Goal: Transaction & Acquisition: Download file/media

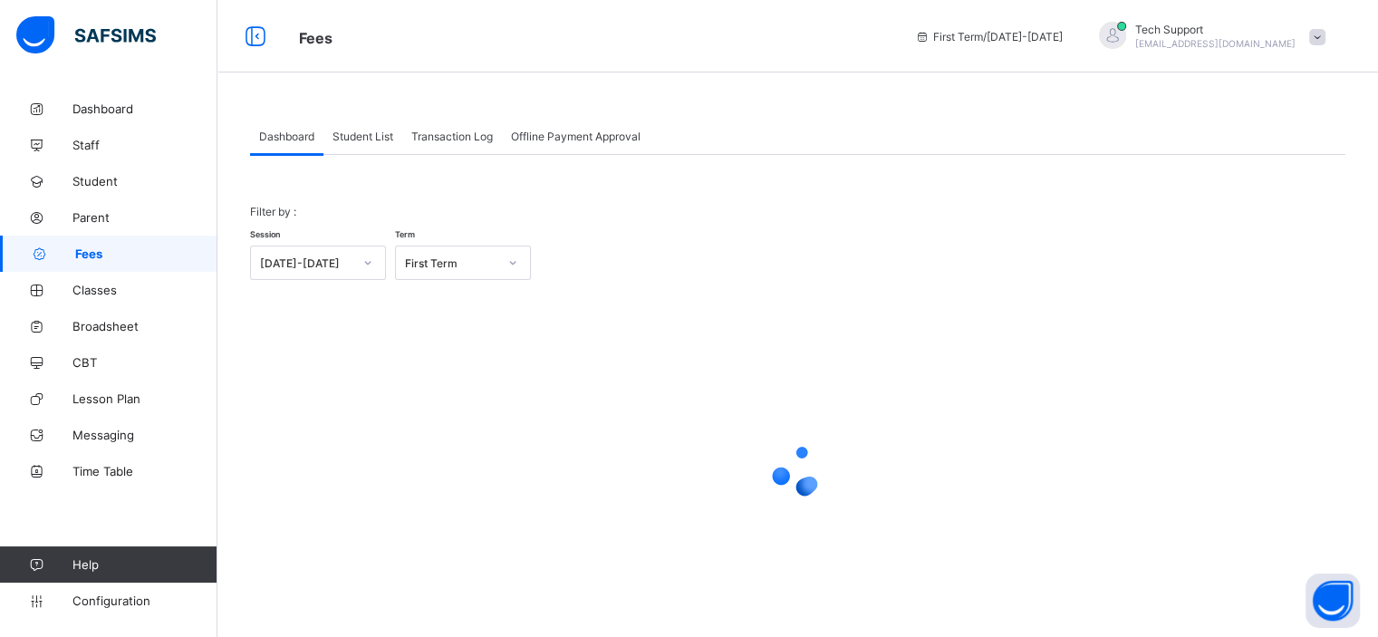
click at [362, 139] on span "Student List" at bounding box center [363, 137] width 61 height 14
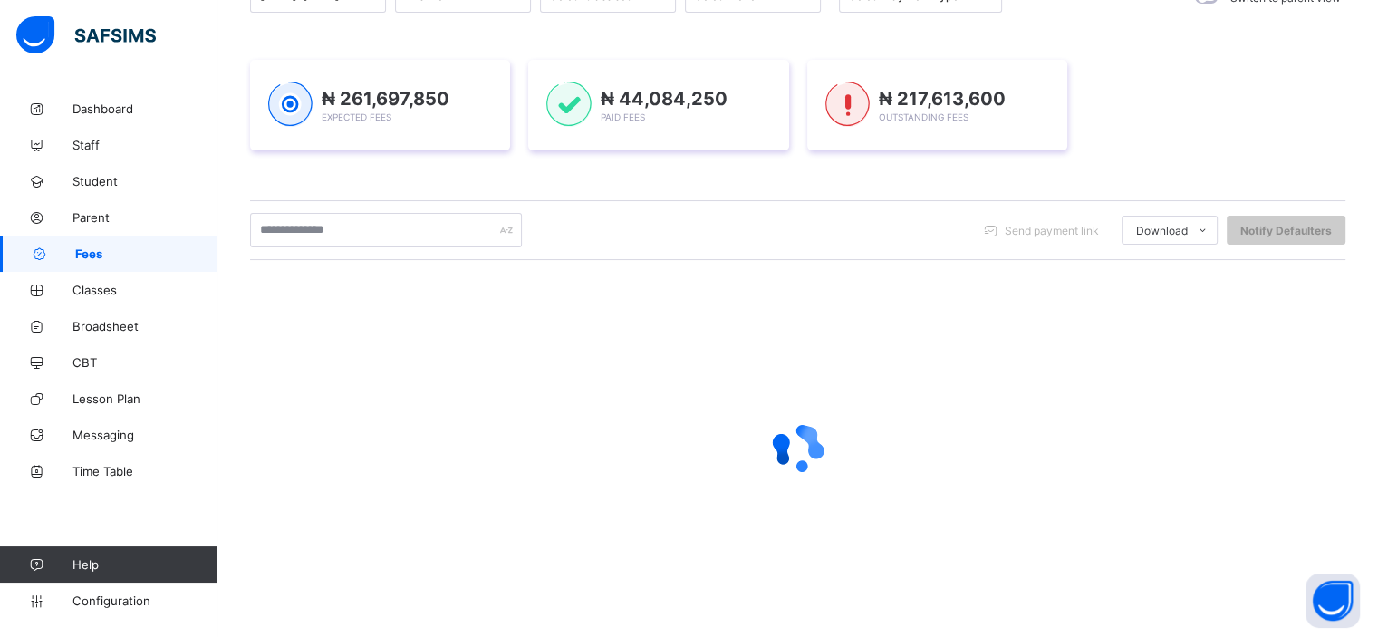
scroll to position [227, 0]
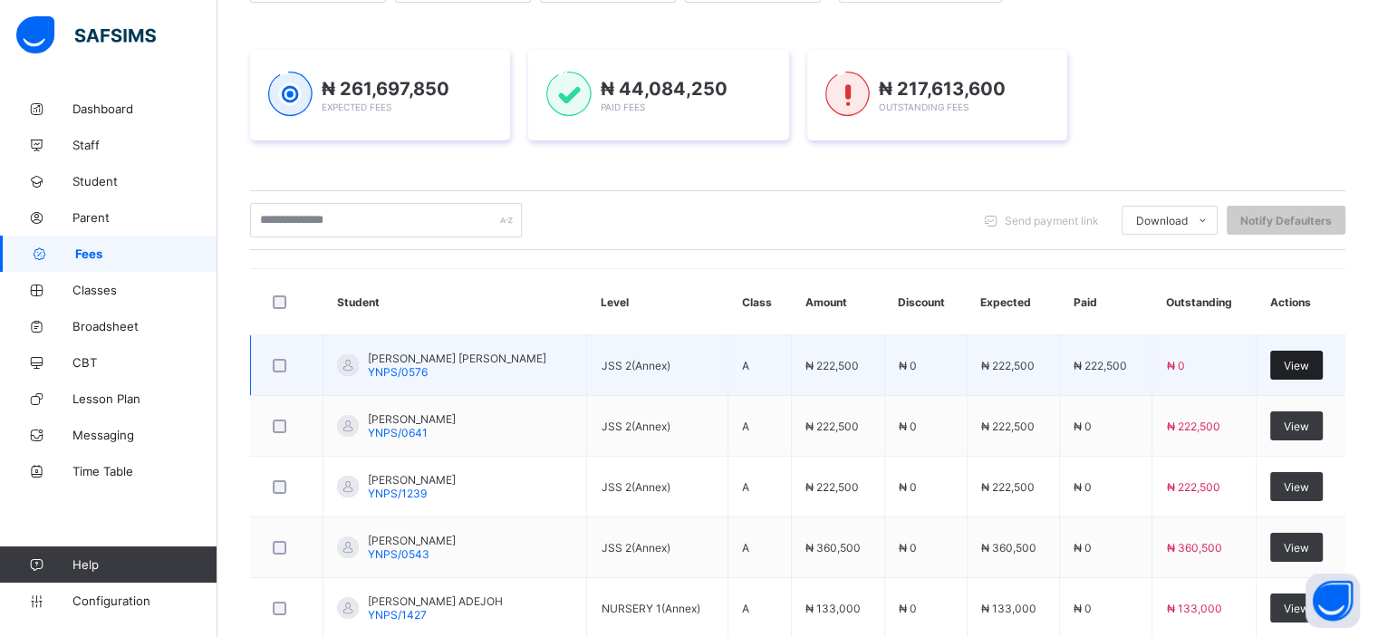
click at [1309, 371] on div "View" at bounding box center [1296, 365] width 53 height 29
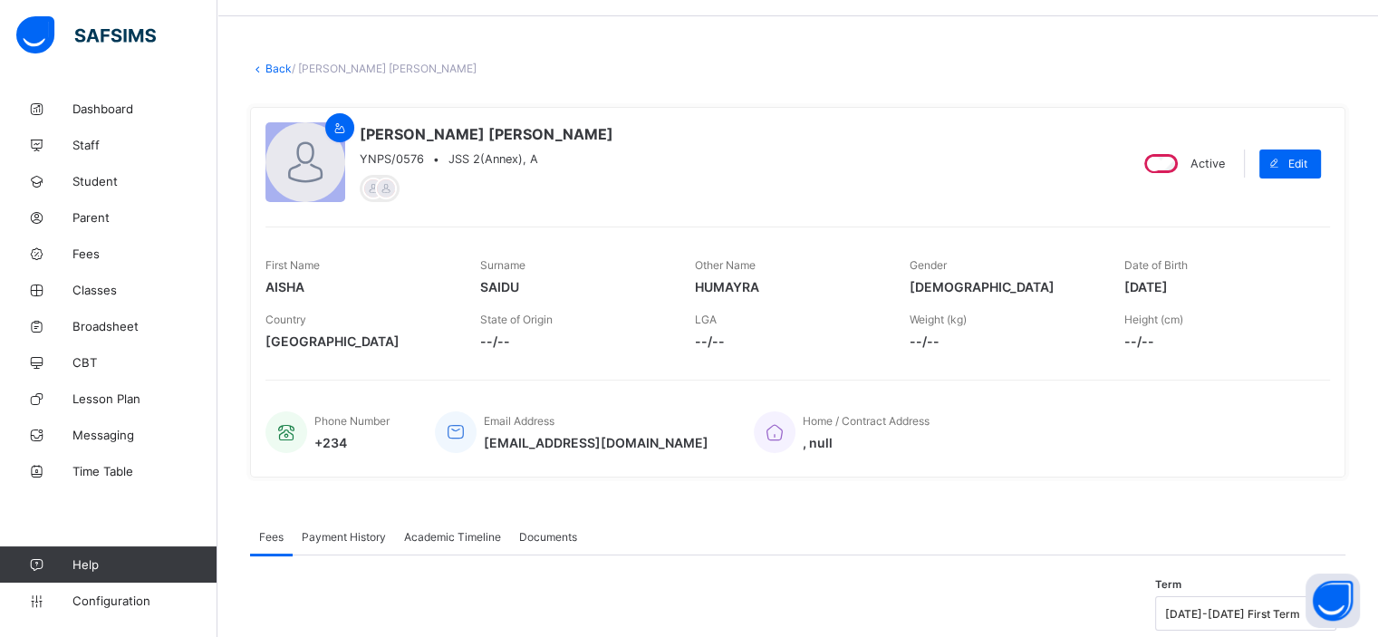
scroll to position [143, 0]
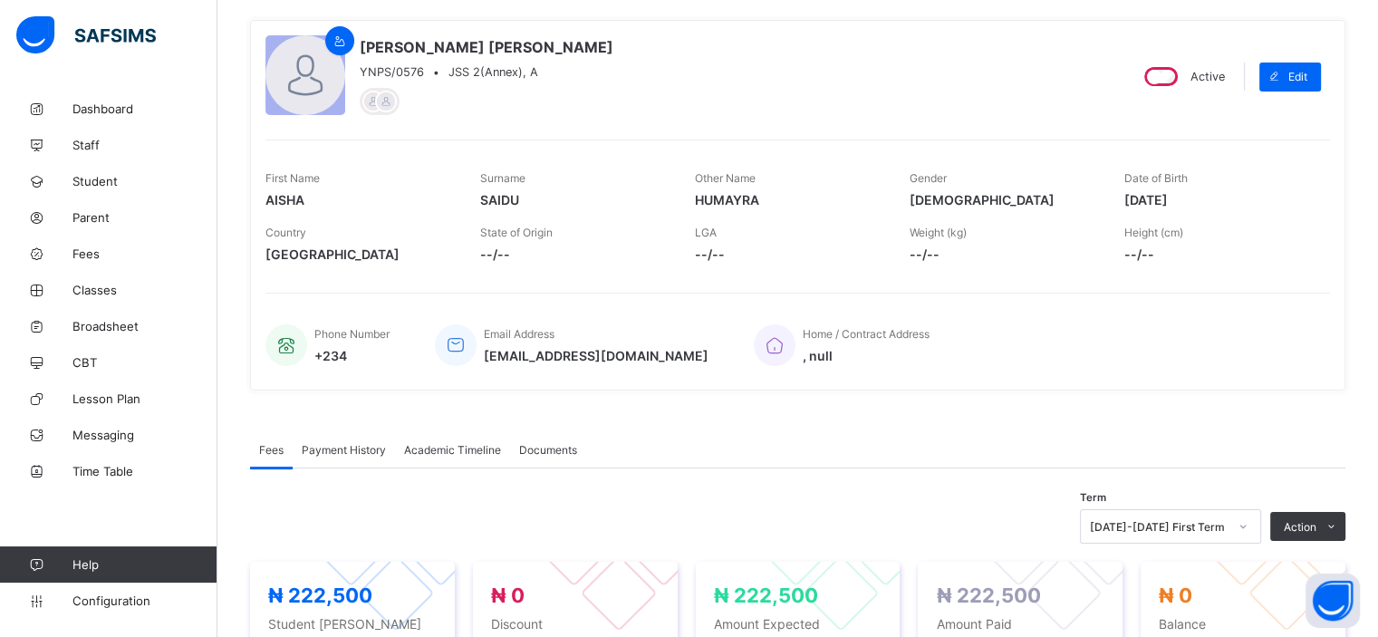
click at [360, 438] on div "Payment History" at bounding box center [344, 449] width 102 height 36
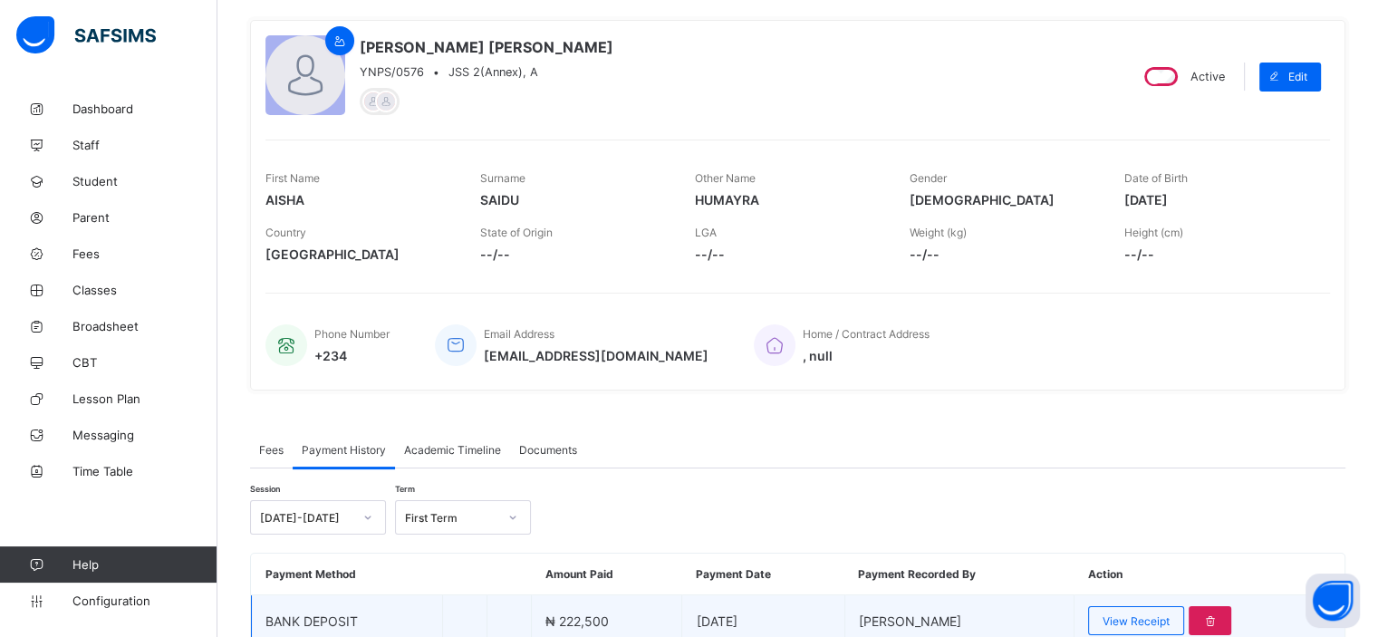
scroll to position [225, 0]
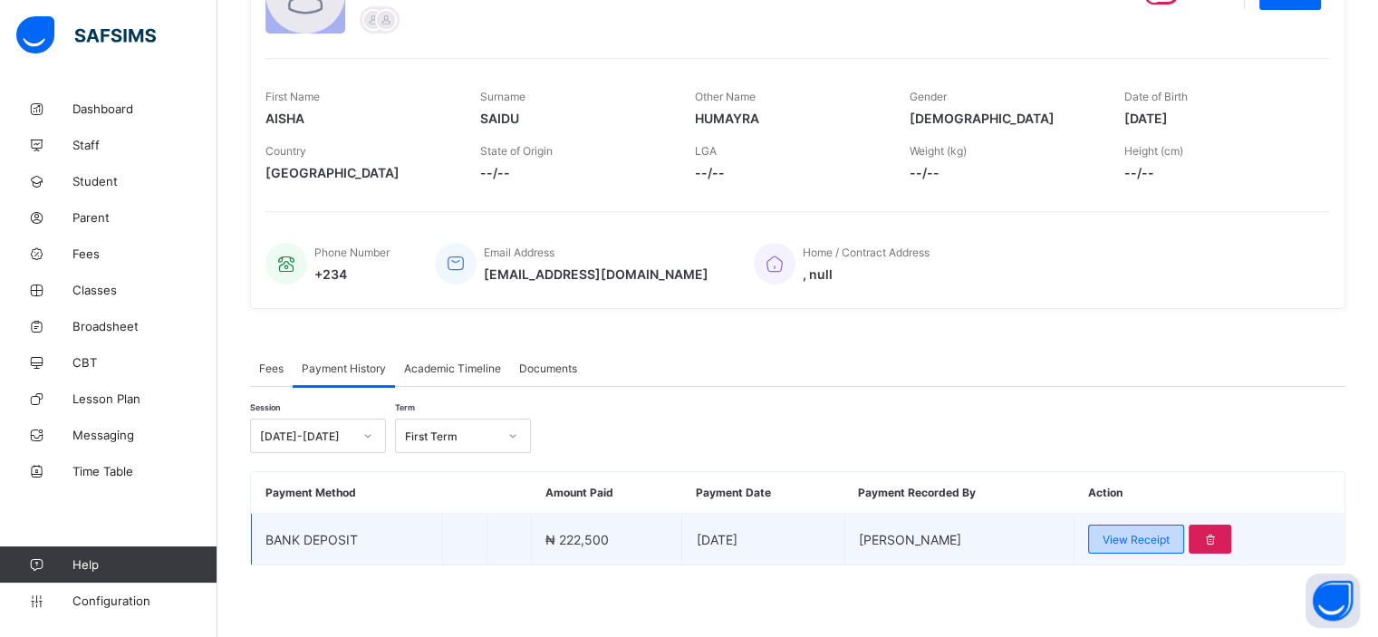
click at [1137, 540] on span "View Receipt" at bounding box center [1136, 540] width 67 height 14
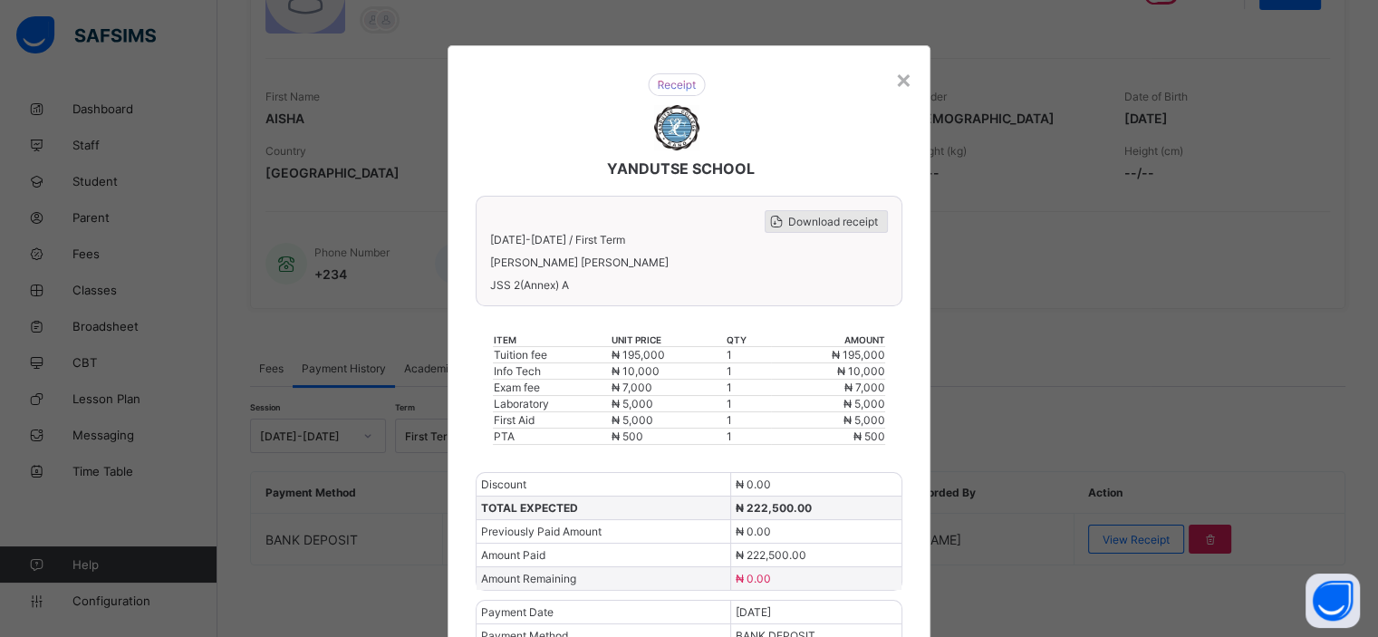
click at [834, 224] on span "Download receipt" at bounding box center [833, 222] width 90 height 14
click at [822, 217] on span "Download receipt" at bounding box center [833, 222] width 90 height 14
click at [824, 227] on div "Download receipt" at bounding box center [826, 221] width 123 height 23
click at [827, 217] on span "Download receipt" at bounding box center [833, 222] width 90 height 14
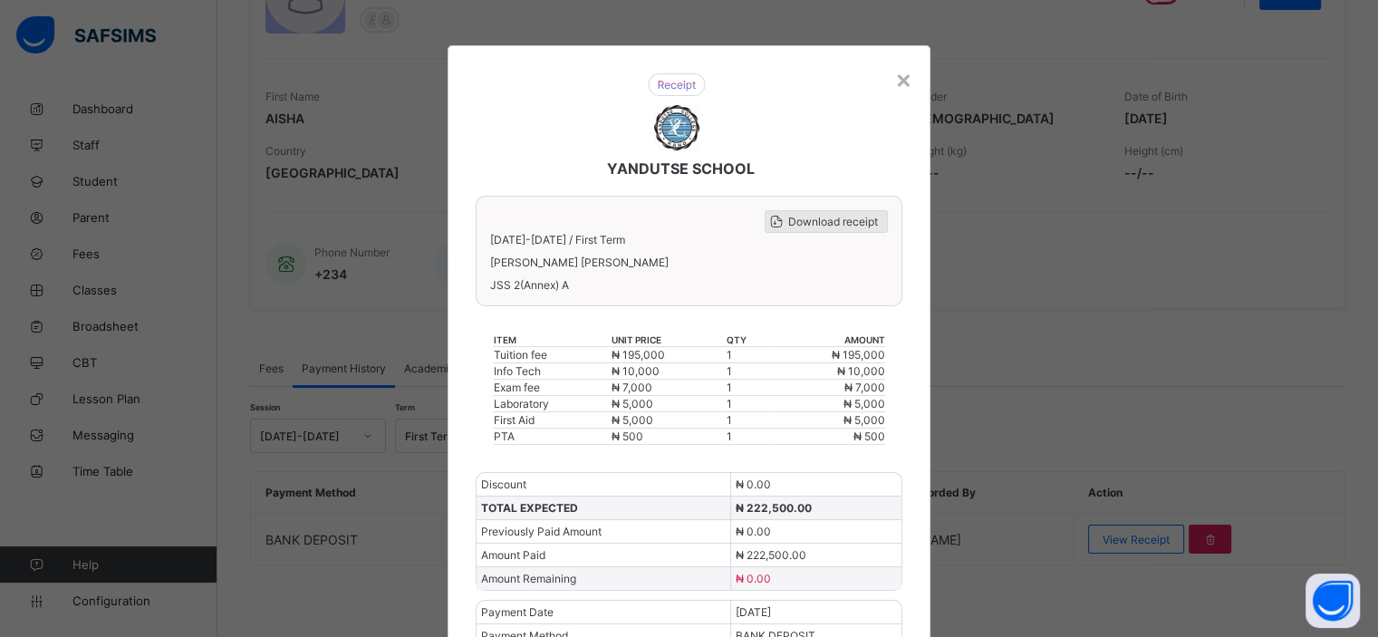
click at [844, 217] on span "Download receipt" at bounding box center [833, 222] width 90 height 14
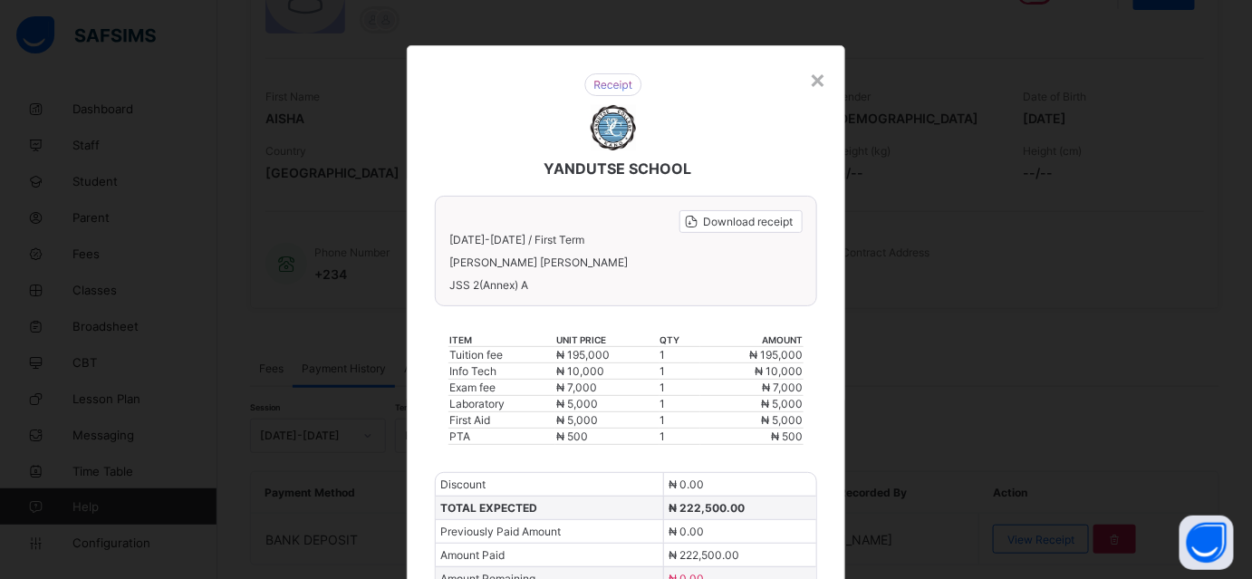
click at [813, 81] on div "×" at bounding box center [818, 78] width 17 height 31
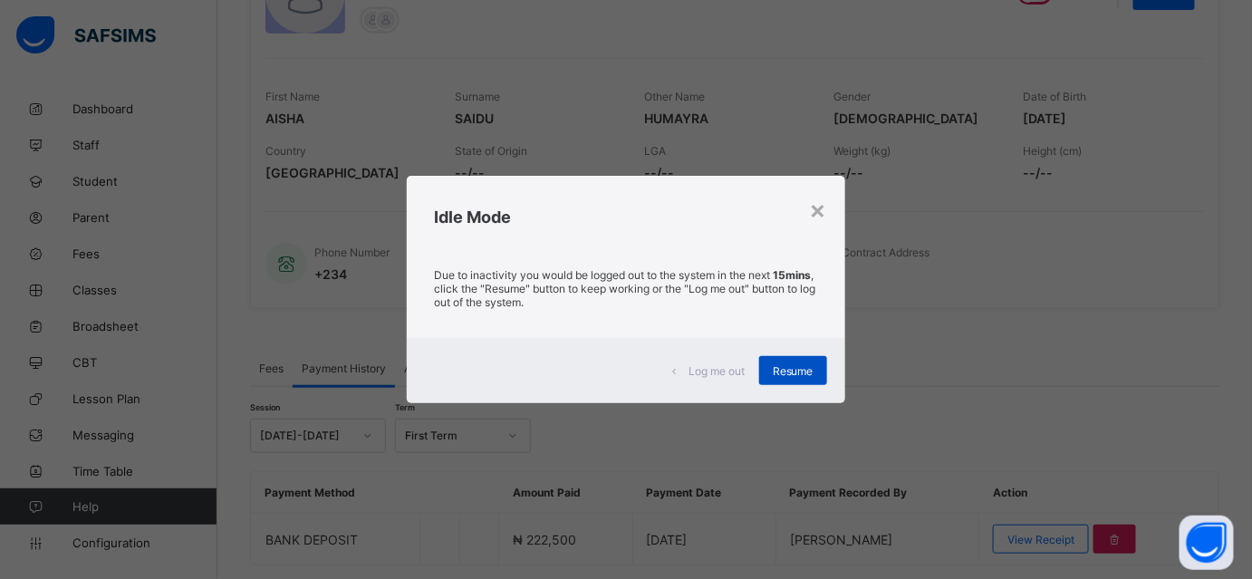
click at [790, 371] on span "Resume" at bounding box center [793, 371] width 41 height 14
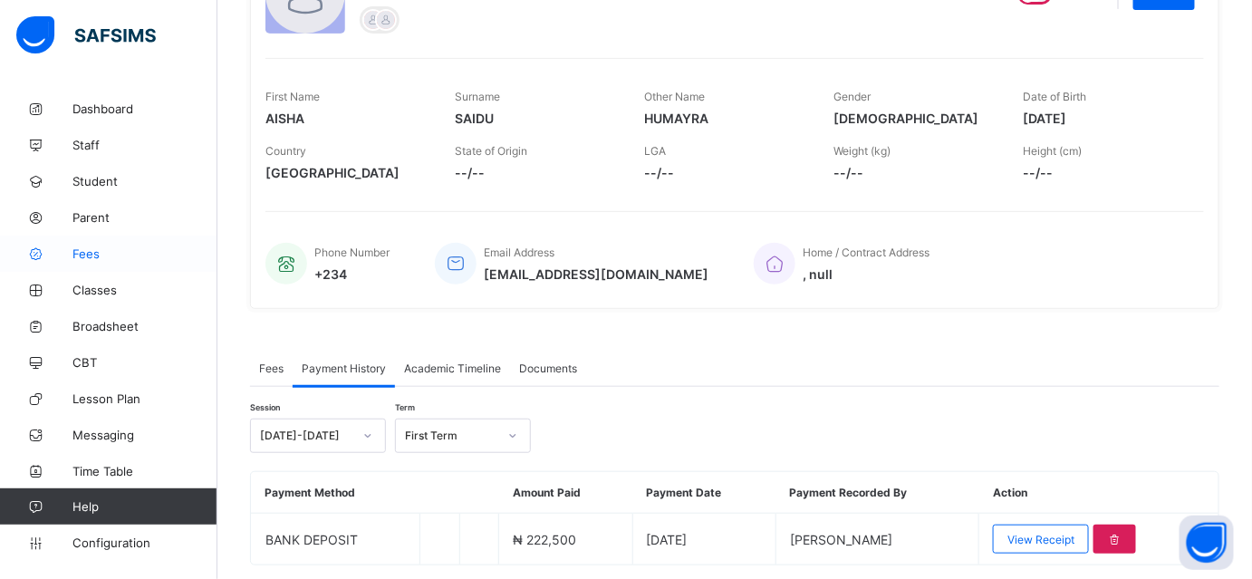
click at [96, 256] on span "Fees" at bounding box center [144, 253] width 145 height 14
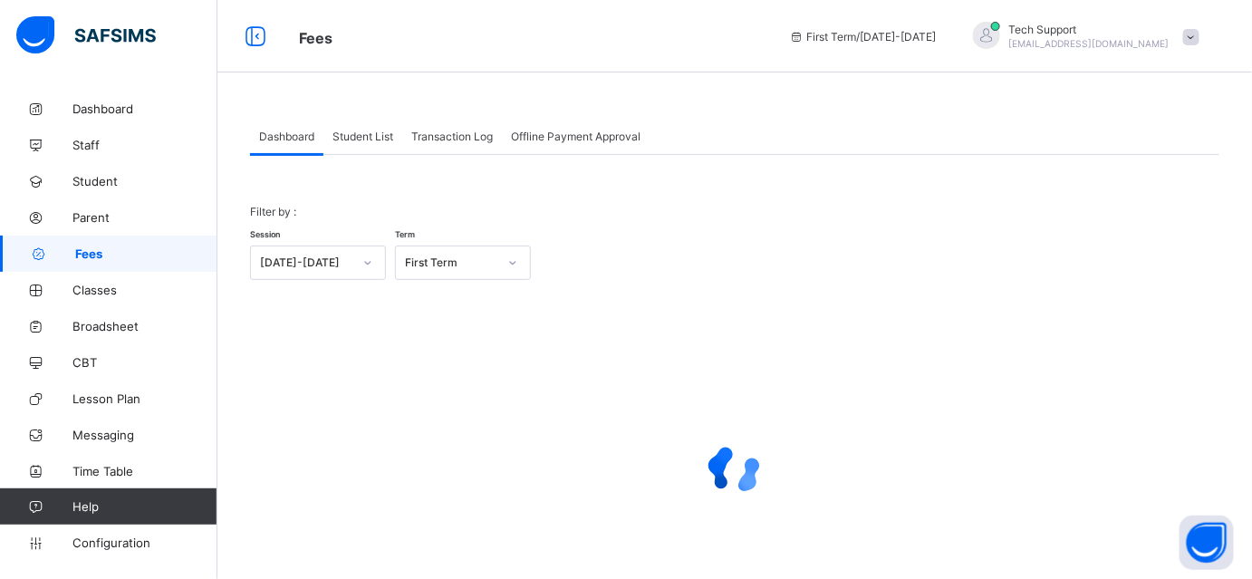
click at [369, 135] on span "Student List" at bounding box center [363, 137] width 61 height 14
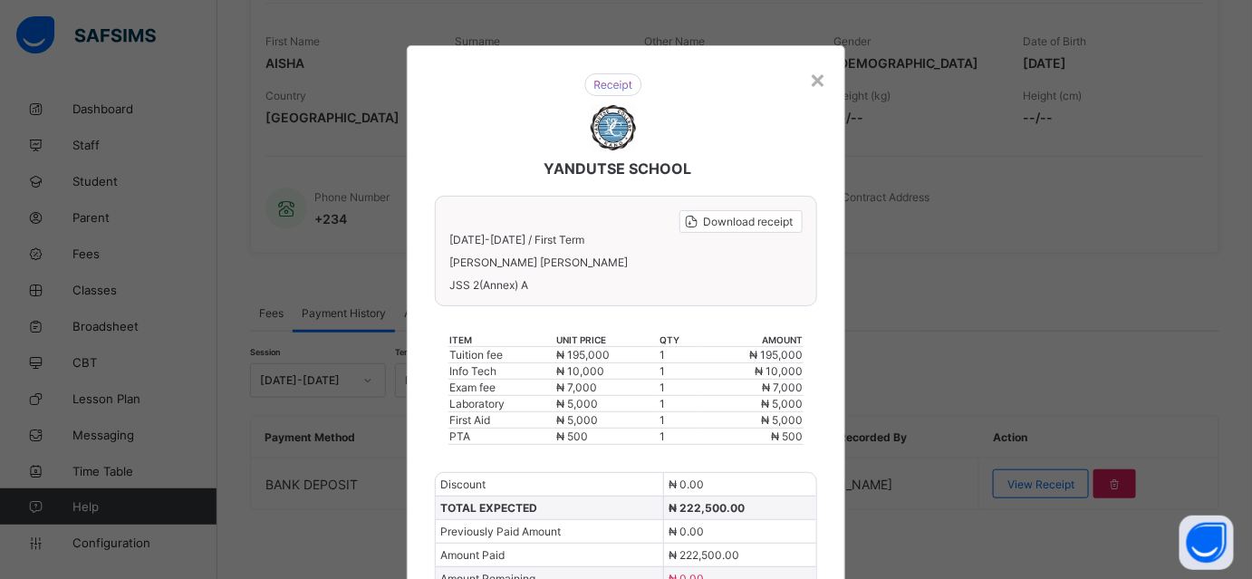
scroll to position [280, 0]
click at [770, 217] on span "Download receipt" at bounding box center [748, 222] width 90 height 14
click at [744, 218] on span "Download receipt" at bounding box center [748, 222] width 90 height 14
click at [692, 221] on icon at bounding box center [692, 221] width 18 height 15
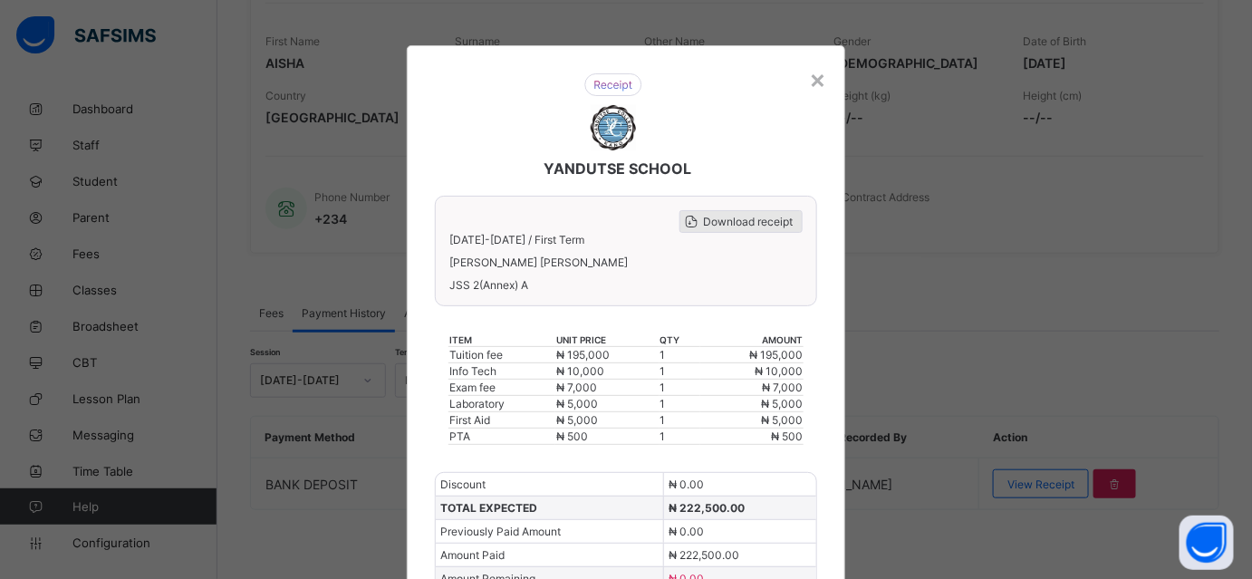
click at [734, 226] on span "Download receipt" at bounding box center [748, 222] width 90 height 14
click at [761, 212] on div "Download receipt" at bounding box center [741, 221] width 123 height 23
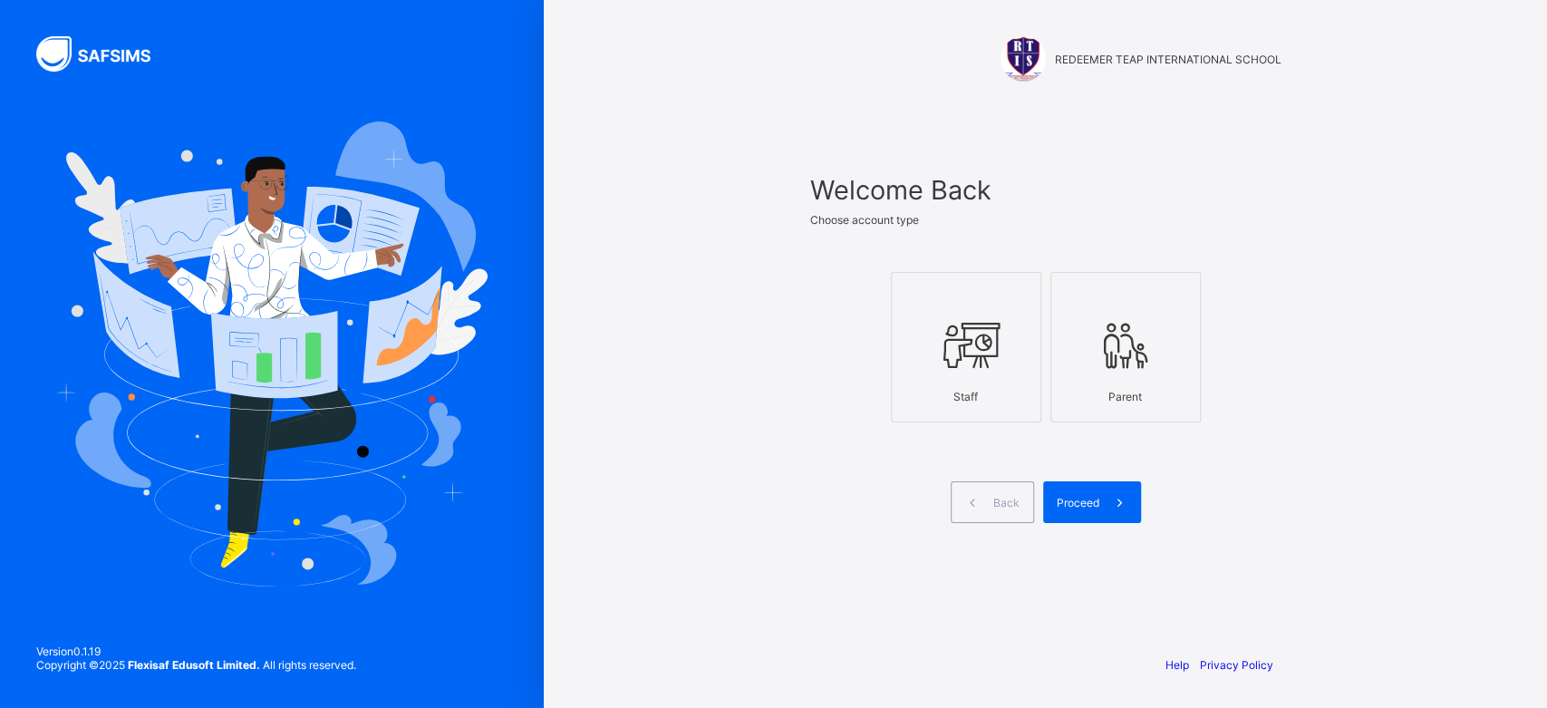
click at [969, 396] on div "Staff" at bounding box center [966, 397] width 130 height 32
click at [1064, 508] on div "Proceed" at bounding box center [1092, 502] width 98 height 42
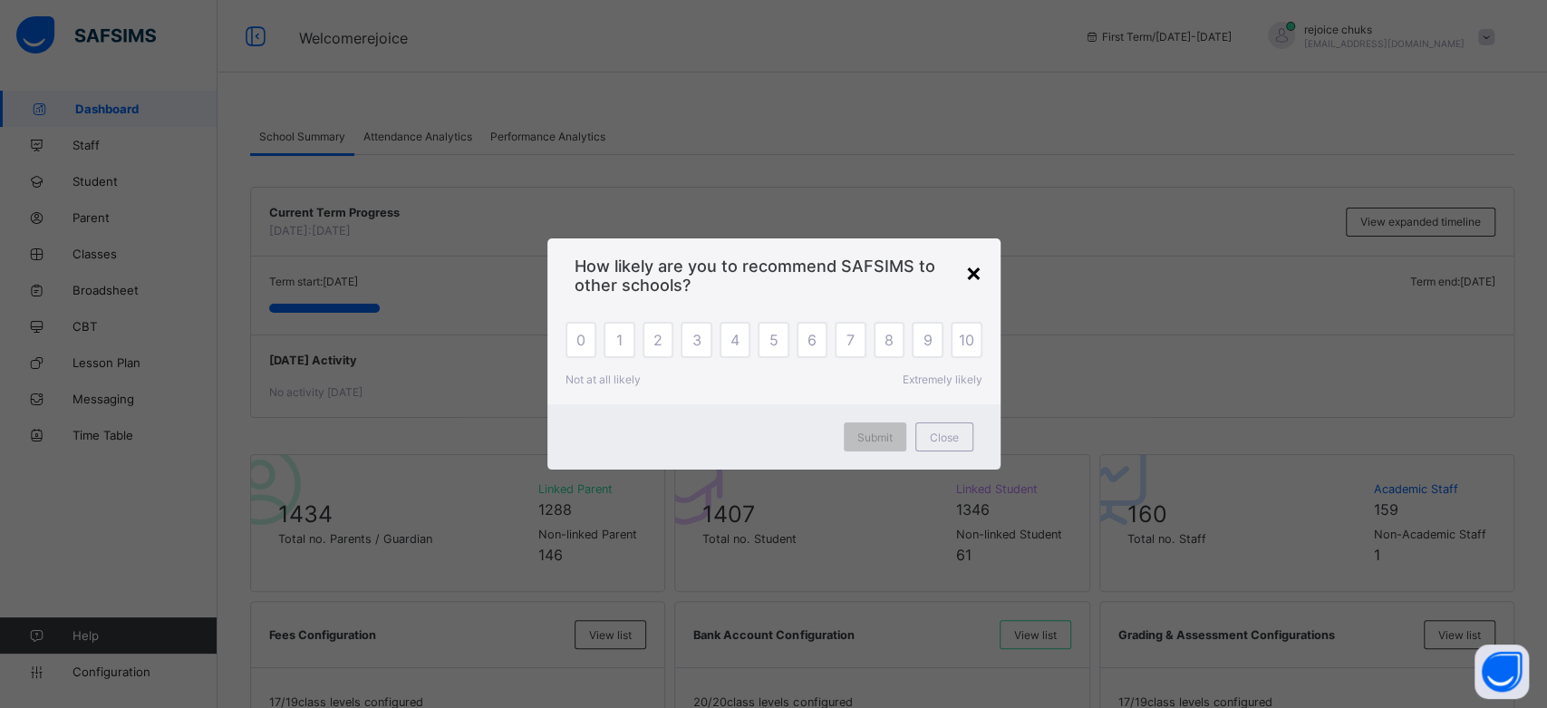
click at [970, 282] on div "×" at bounding box center [973, 271] width 17 height 31
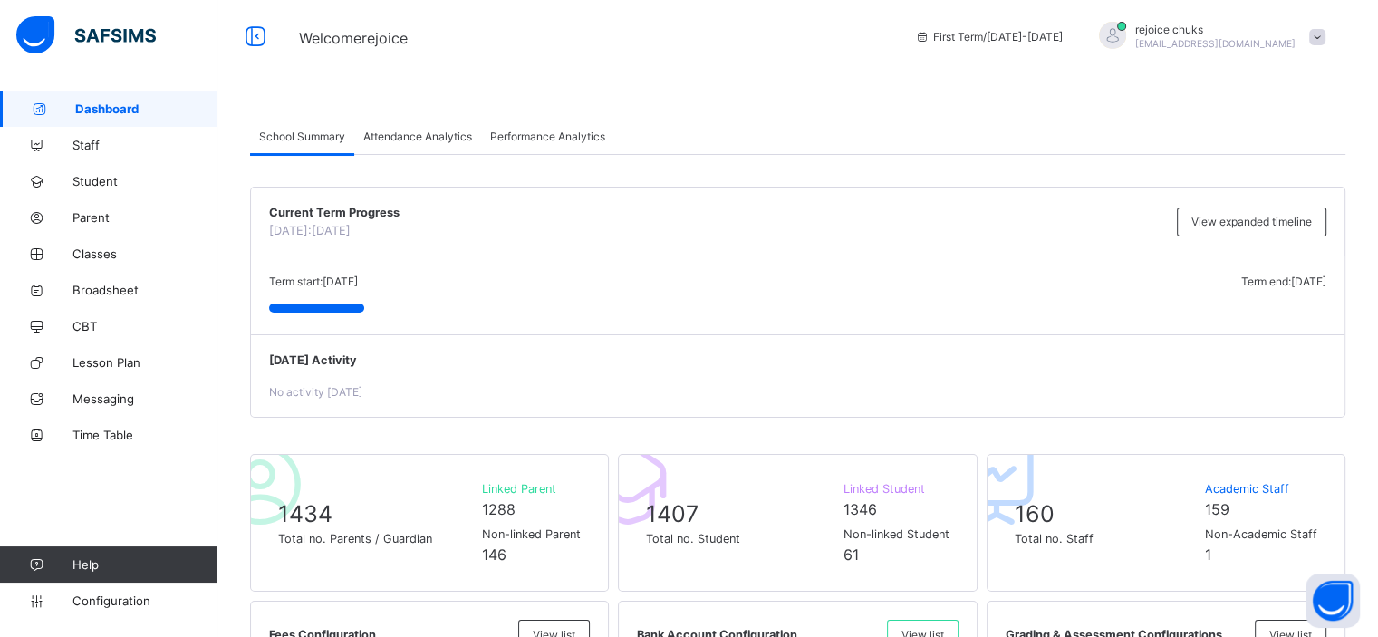
drag, startPoint x: 878, startPoint y: 340, endPoint x: 944, endPoint y: 85, distance: 263.1
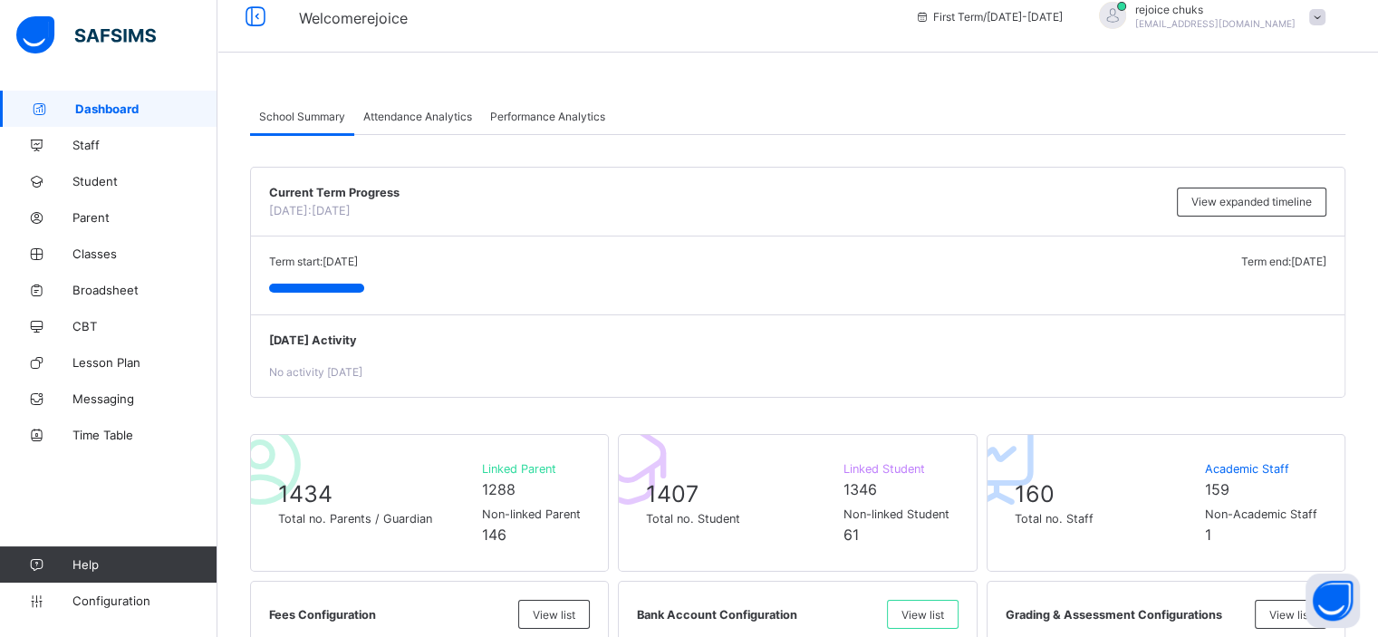
scroll to position [18, 0]
click at [127, 597] on span "Configuration" at bounding box center [144, 600] width 144 height 14
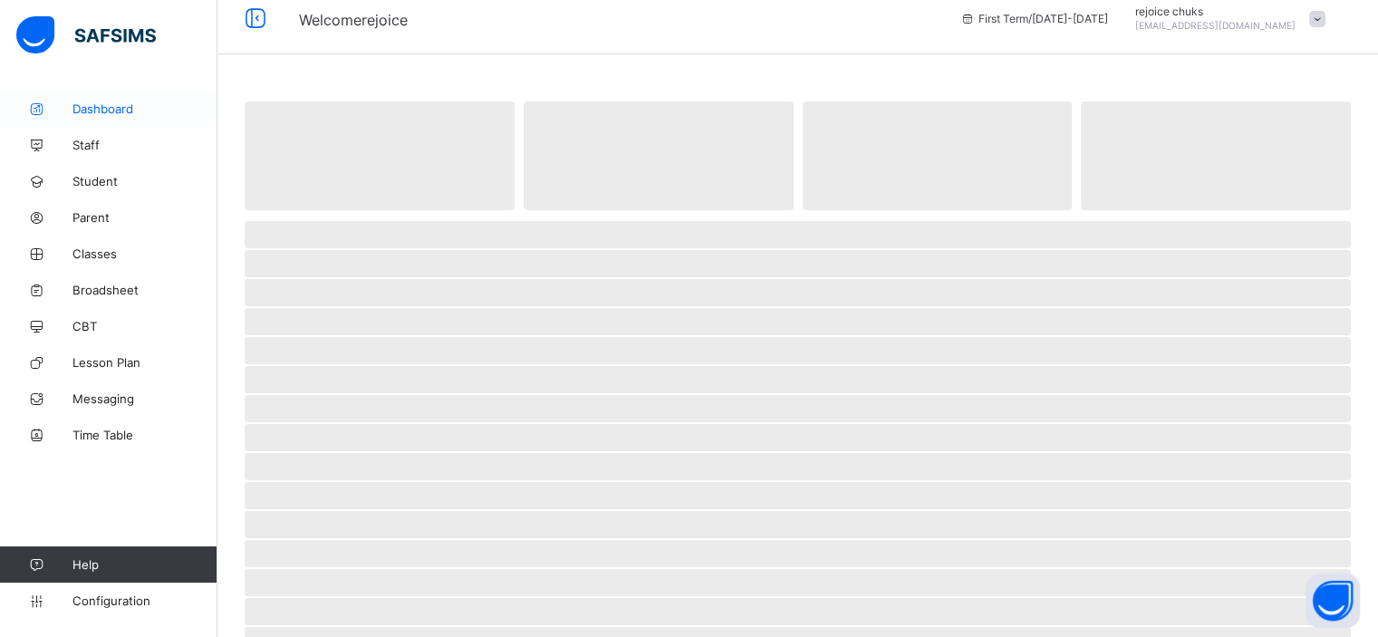
click at [123, 110] on span "Dashboard" at bounding box center [144, 108] width 145 height 14
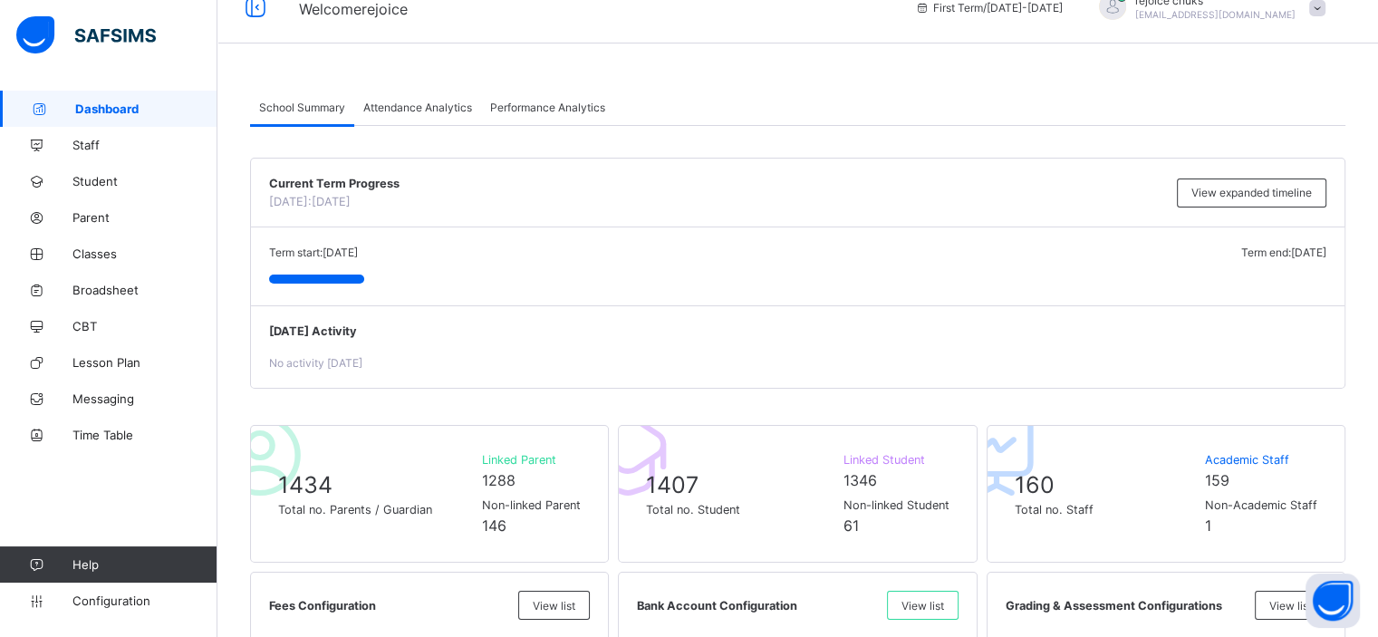
scroll to position [29, 0]
